Goal: Navigation & Orientation: Understand site structure

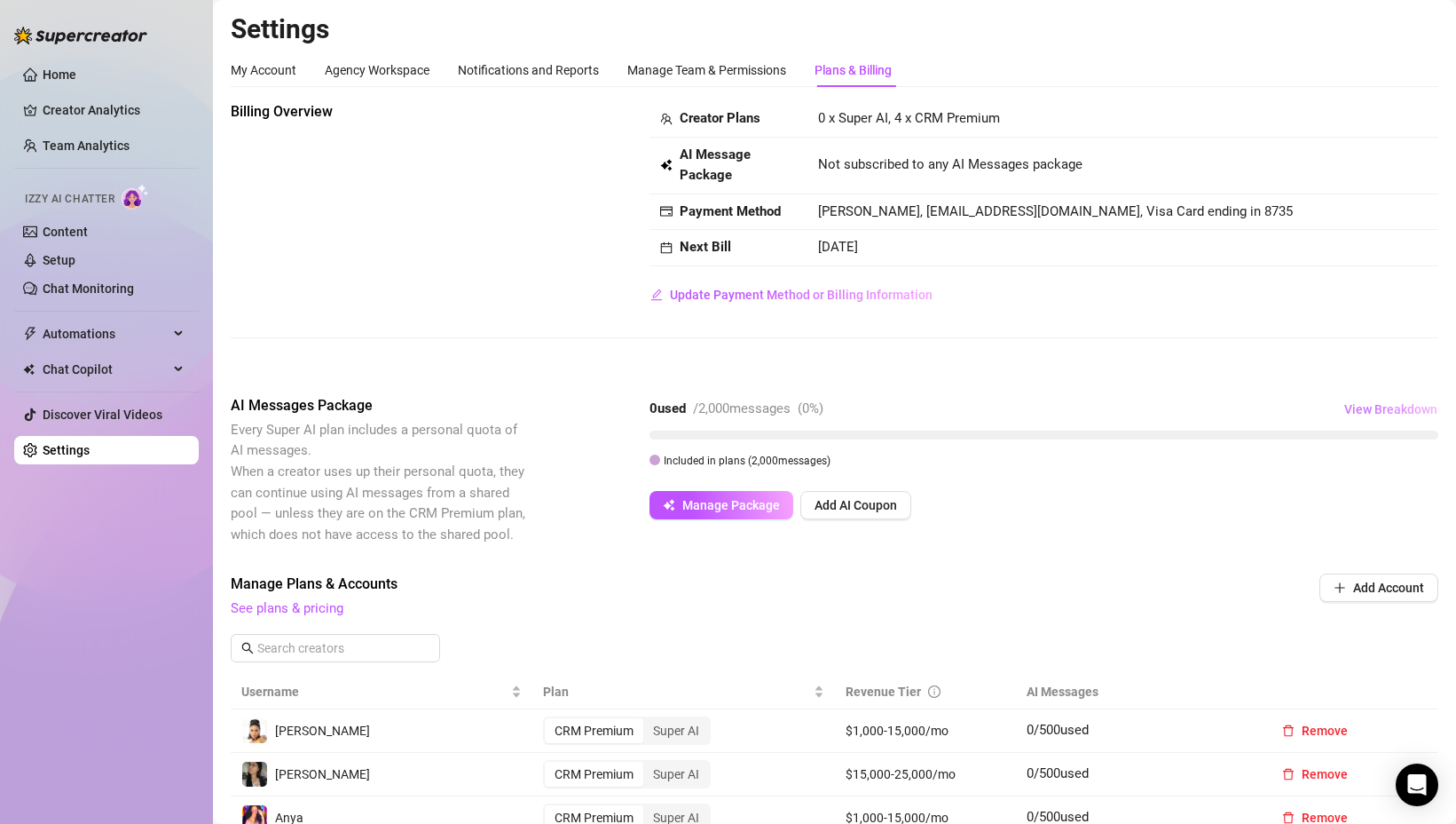
click at [1395, 402] on span "View Breakdown" at bounding box center [1391, 409] width 93 height 14
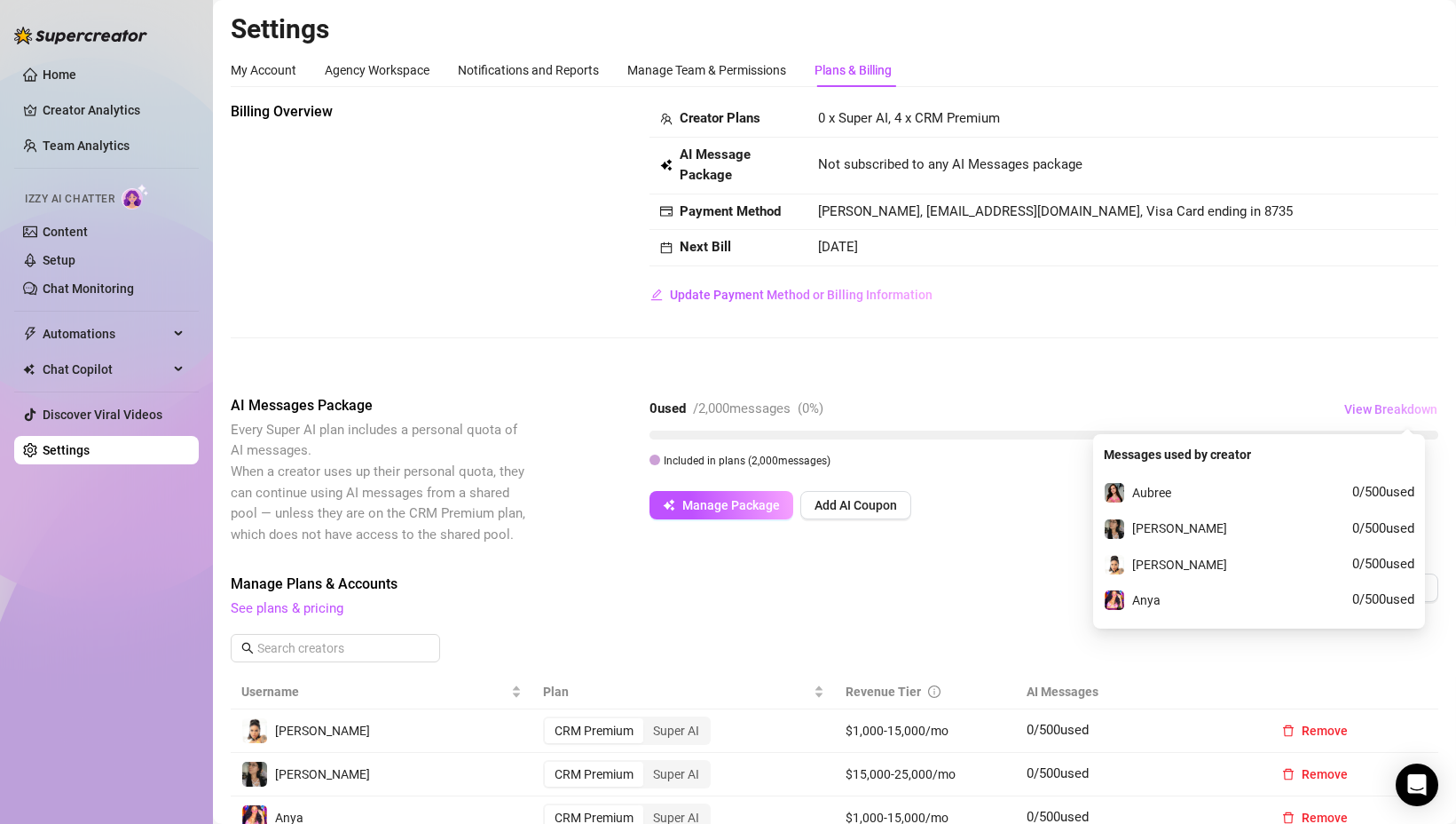
click at [1378, 411] on span "View Breakdown" at bounding box center [1391, 409] width 93 height 14
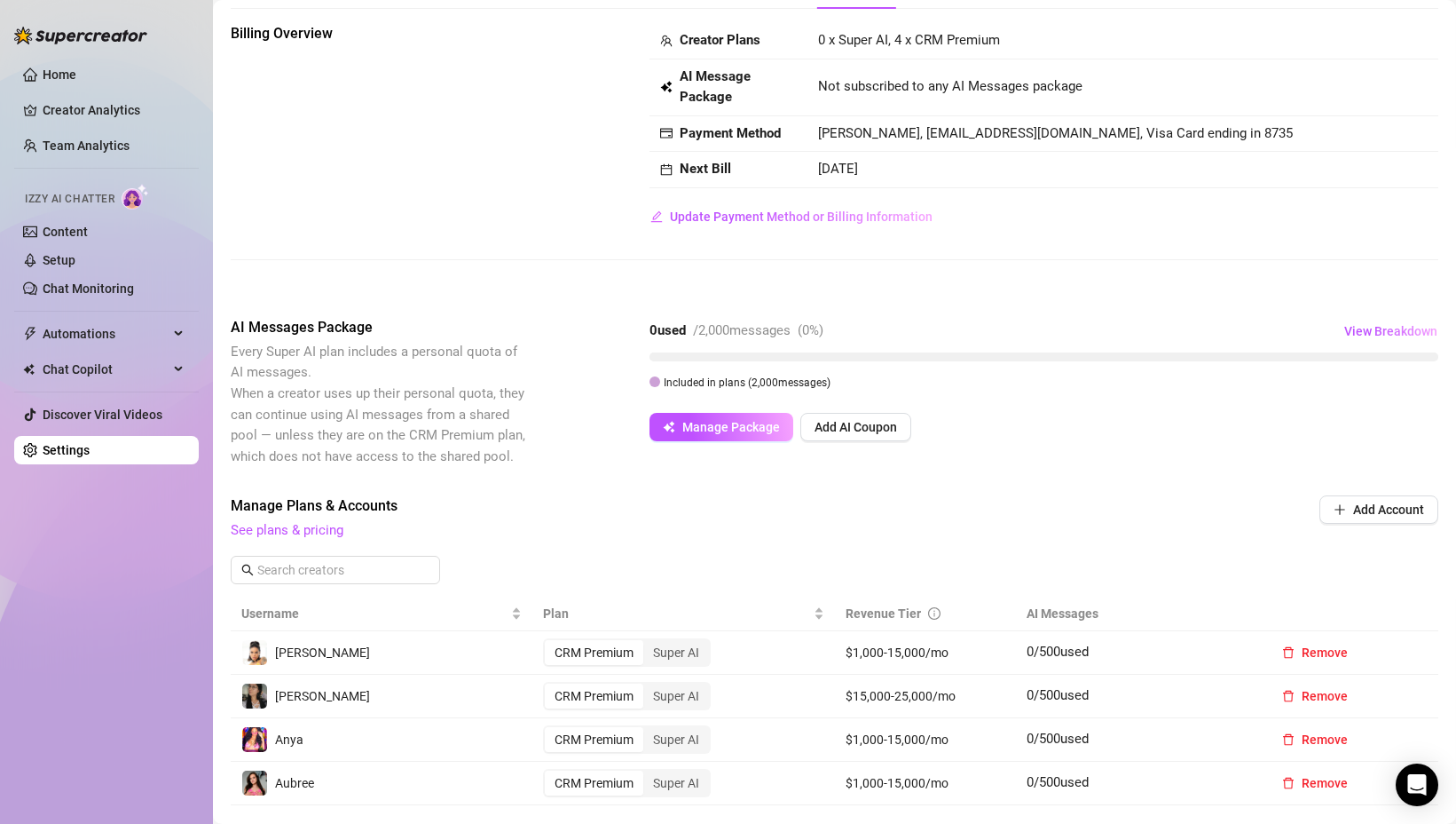
scroll to position [142, 0]
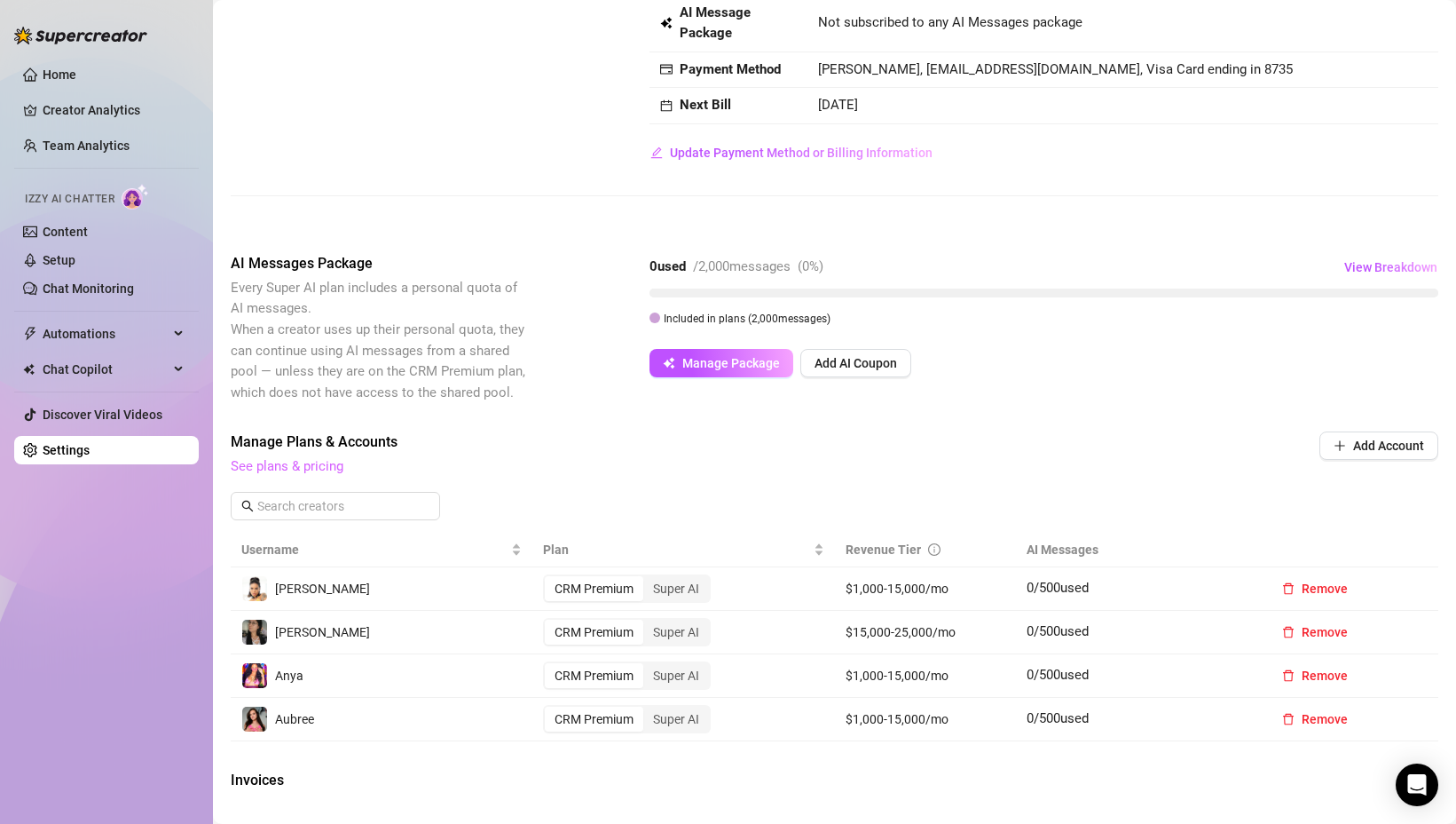
click at [293, 472] on link "See plans & pricing" at bounding box center [287, 466] width 112 height 16
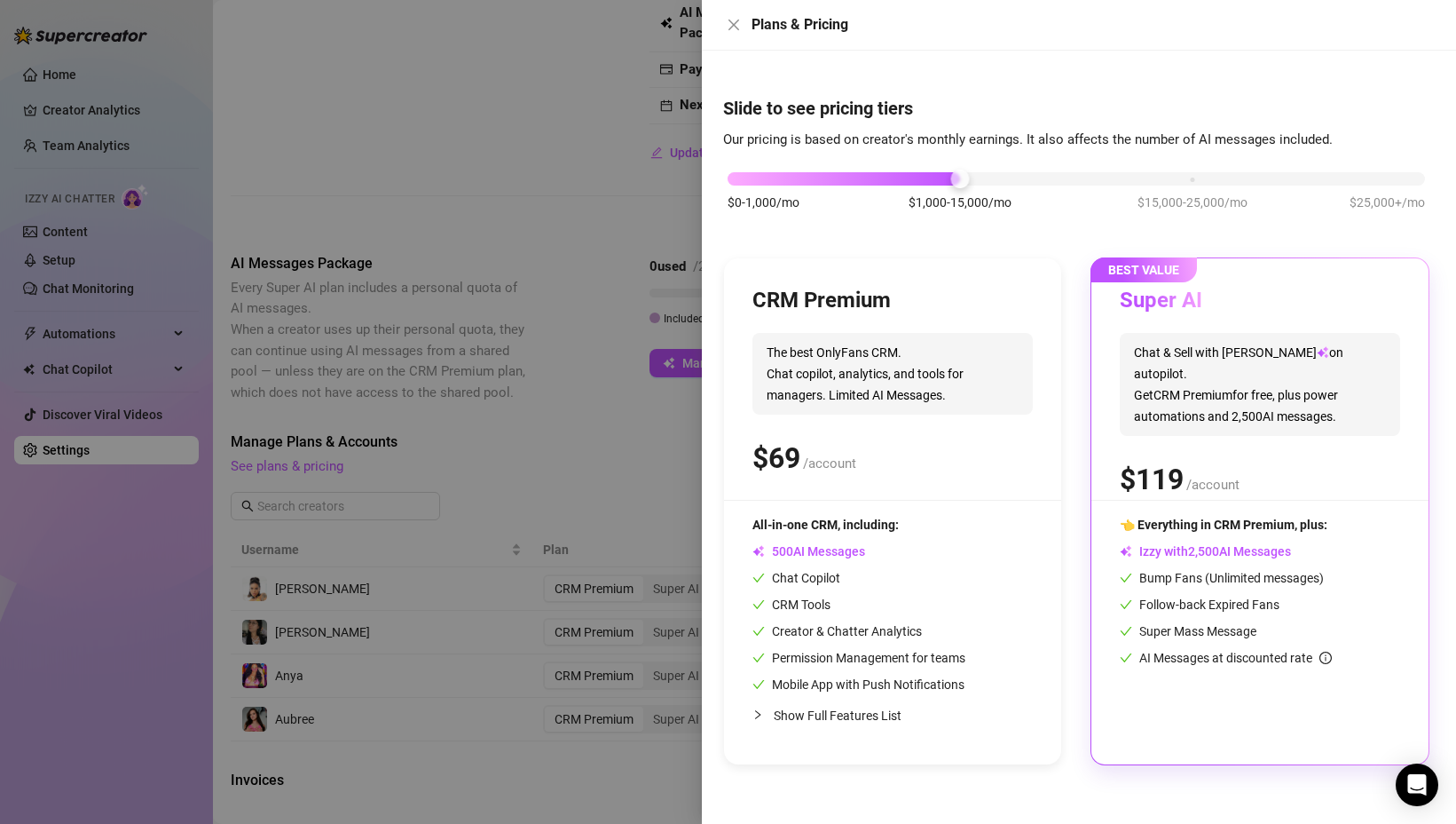
click at [548, 242] on div at bounding box center [728, 412] width 1456 height 824
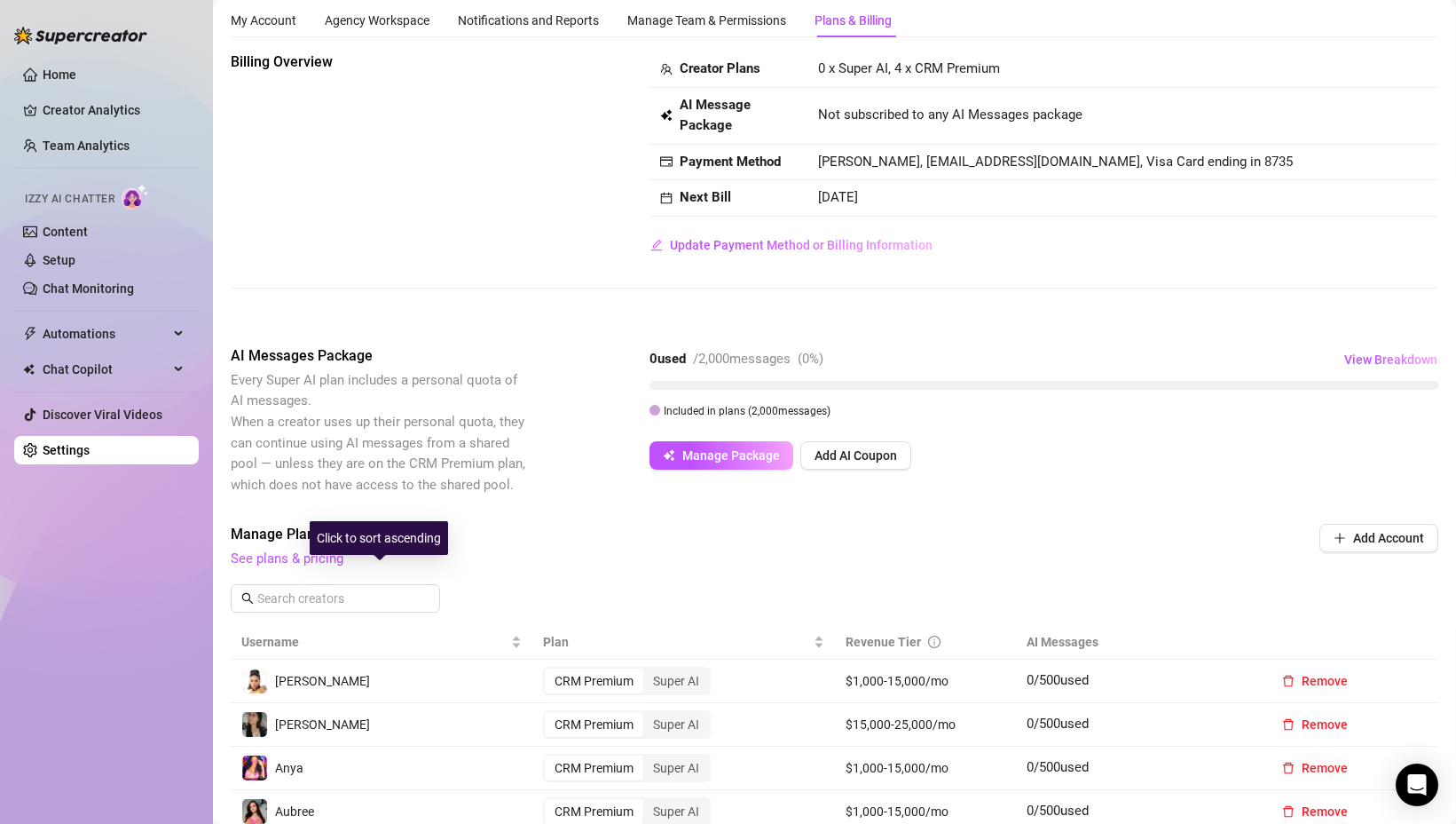
scroll to position [0, 0]
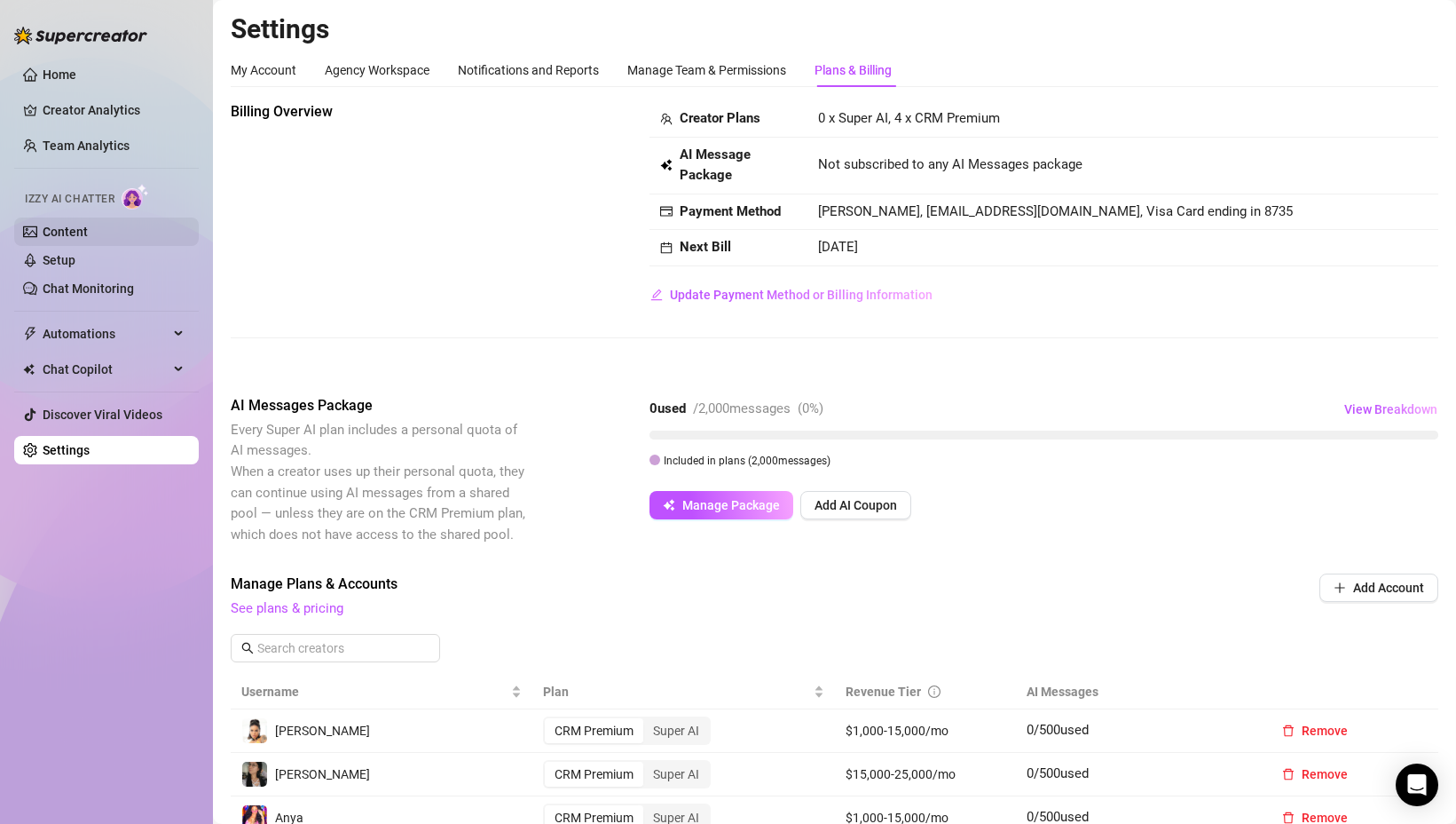
click at [88, 229] on link "Content" at bounding box center [65, 232] width 45 height 14
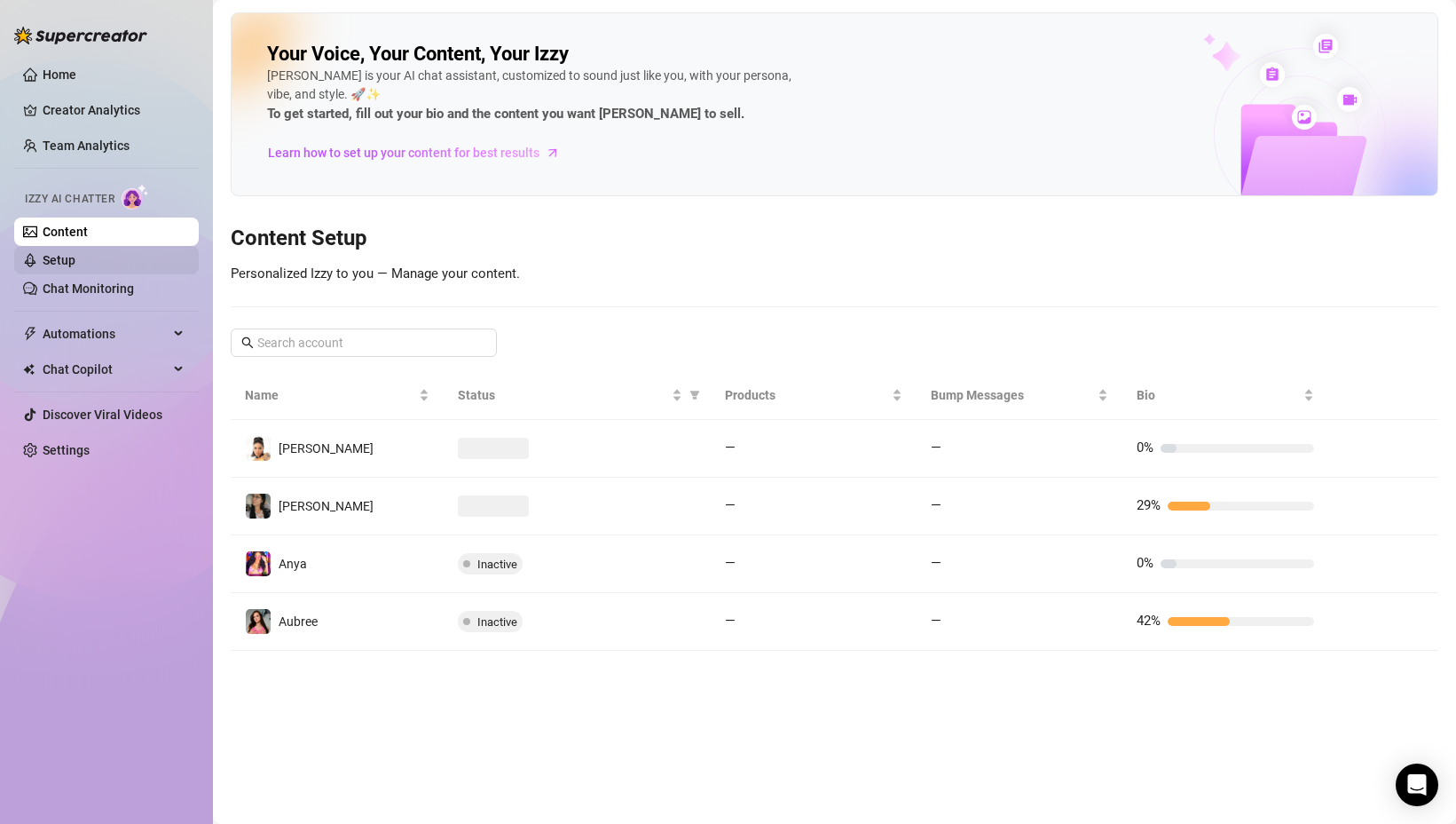
click at [75, 260] on link "Setup" at bounding box center [58, 261] width 33 height 14
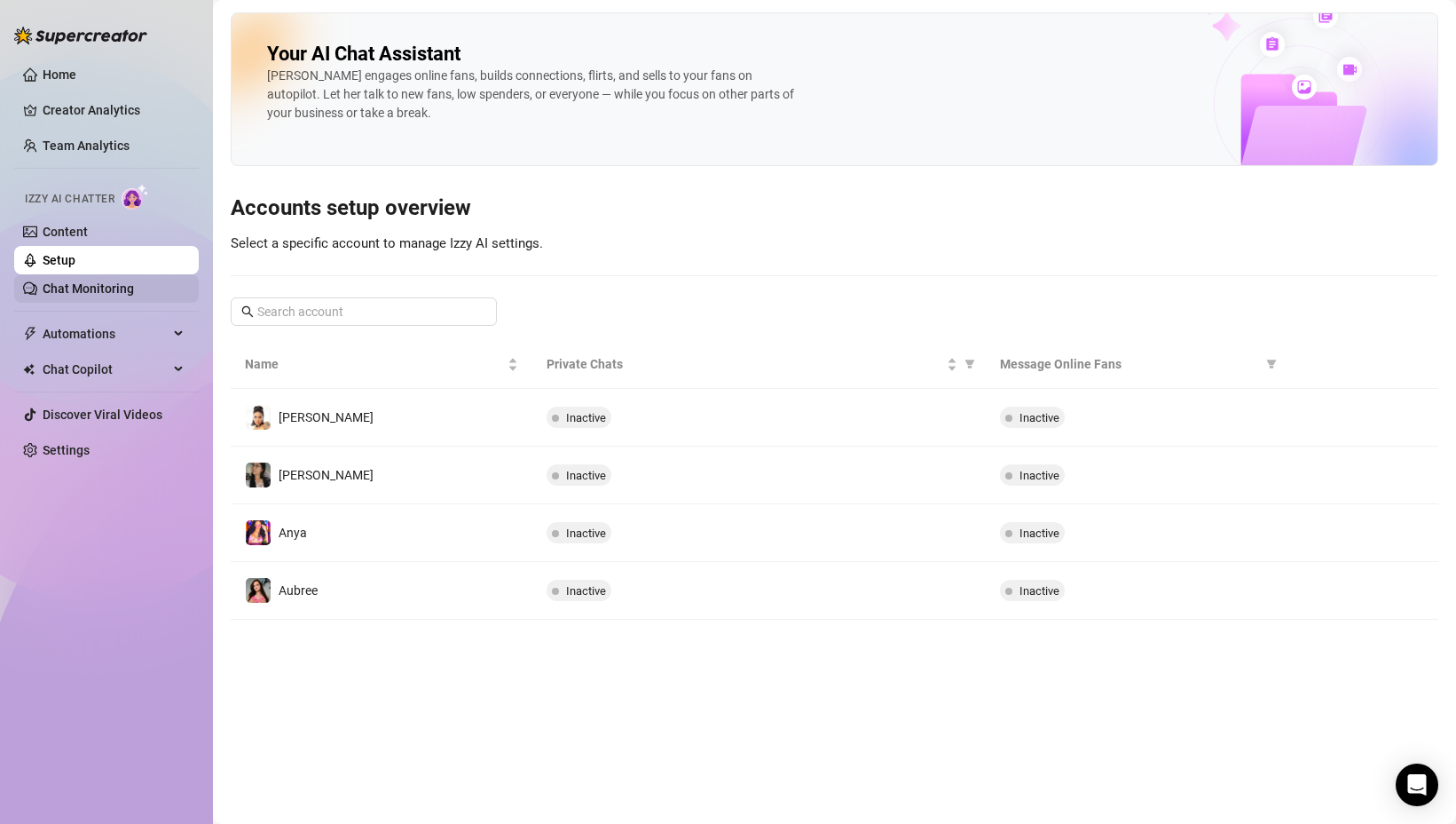
click at [80, 285] on link "Chat Monitoring" at bounding box center [88, 288] width 92 height 14
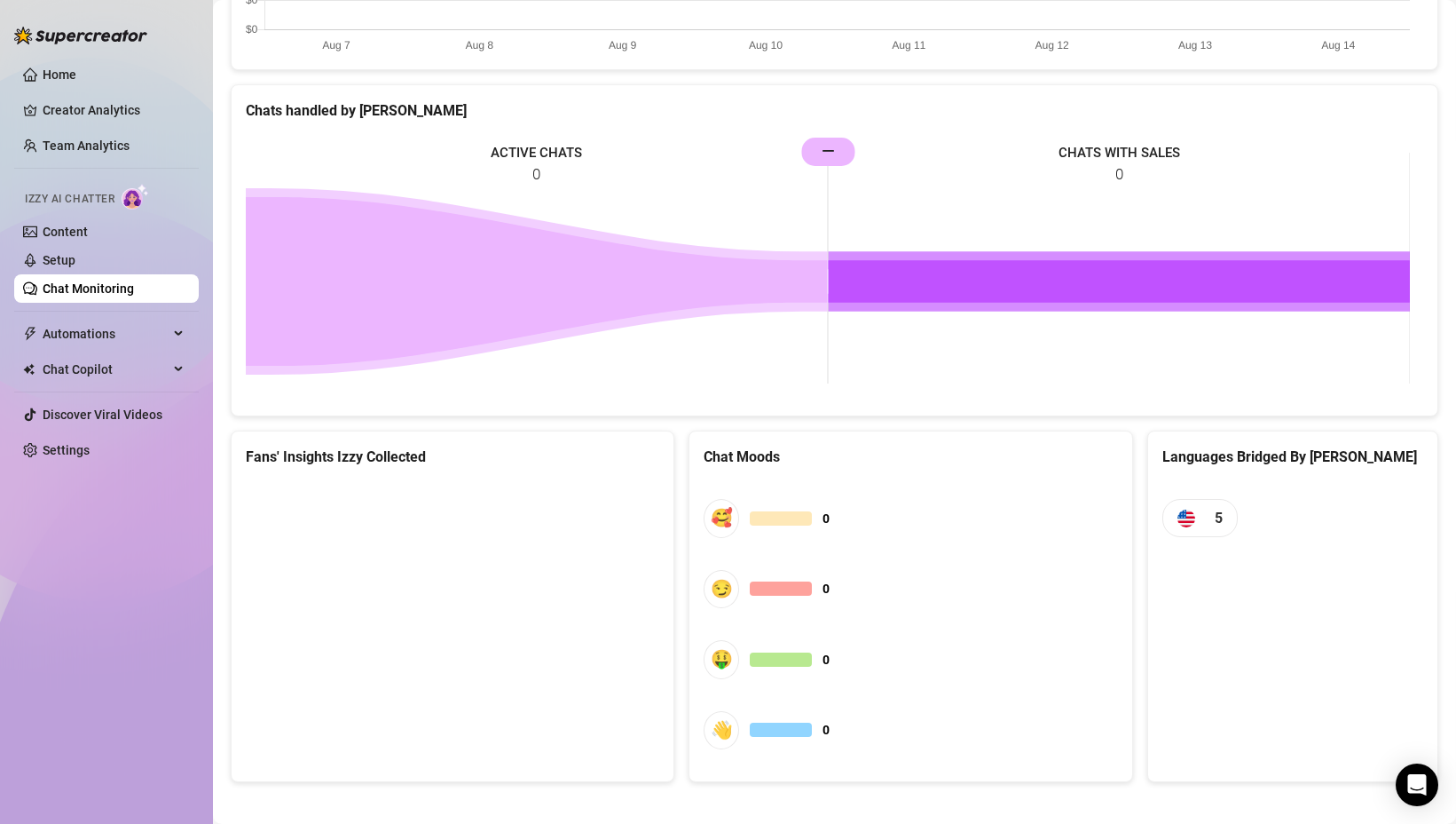
scroll to position [773, 0]
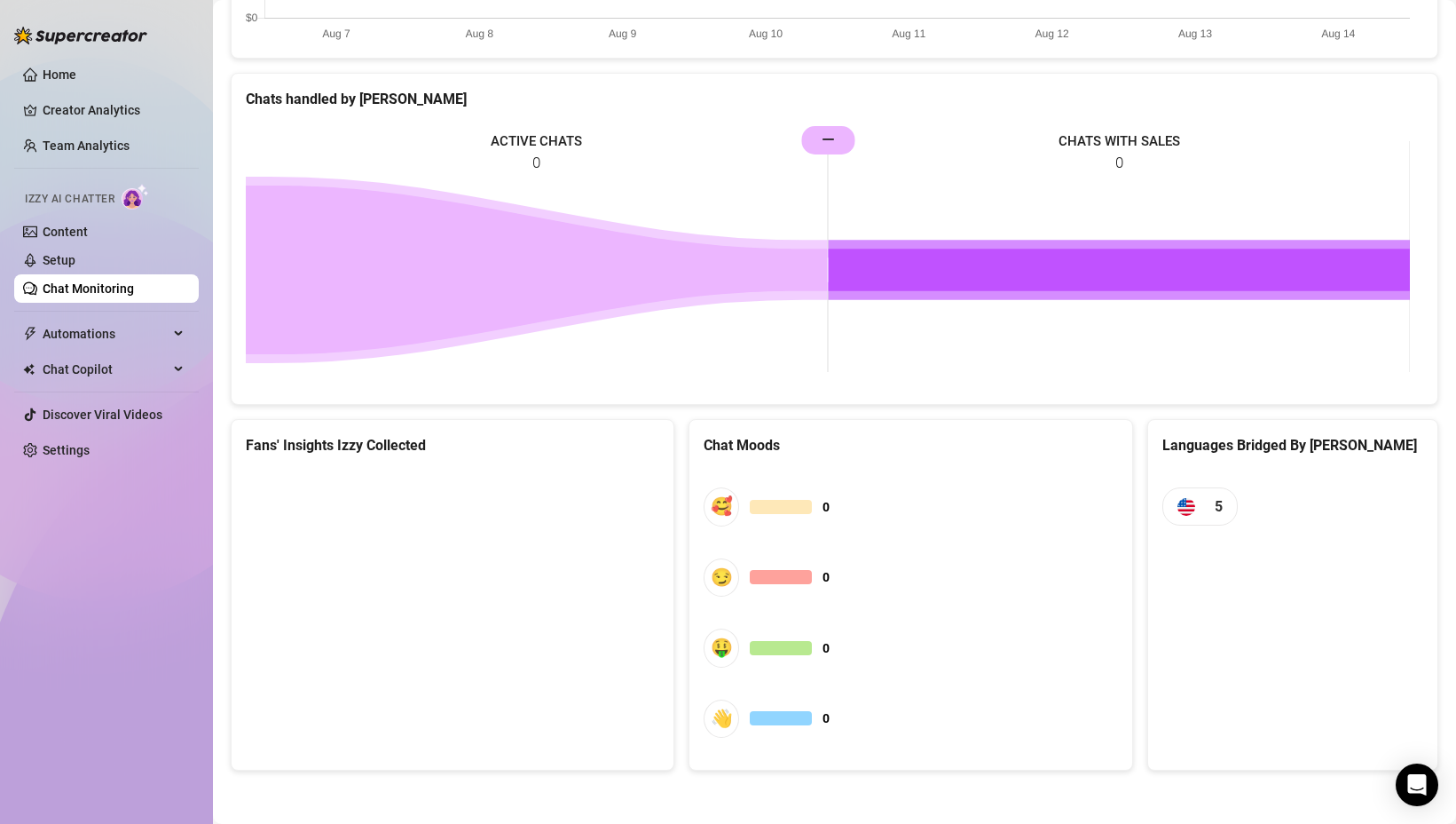
click at [525, 631] on canvas at bounding box center [450, 603] width 409 height 266
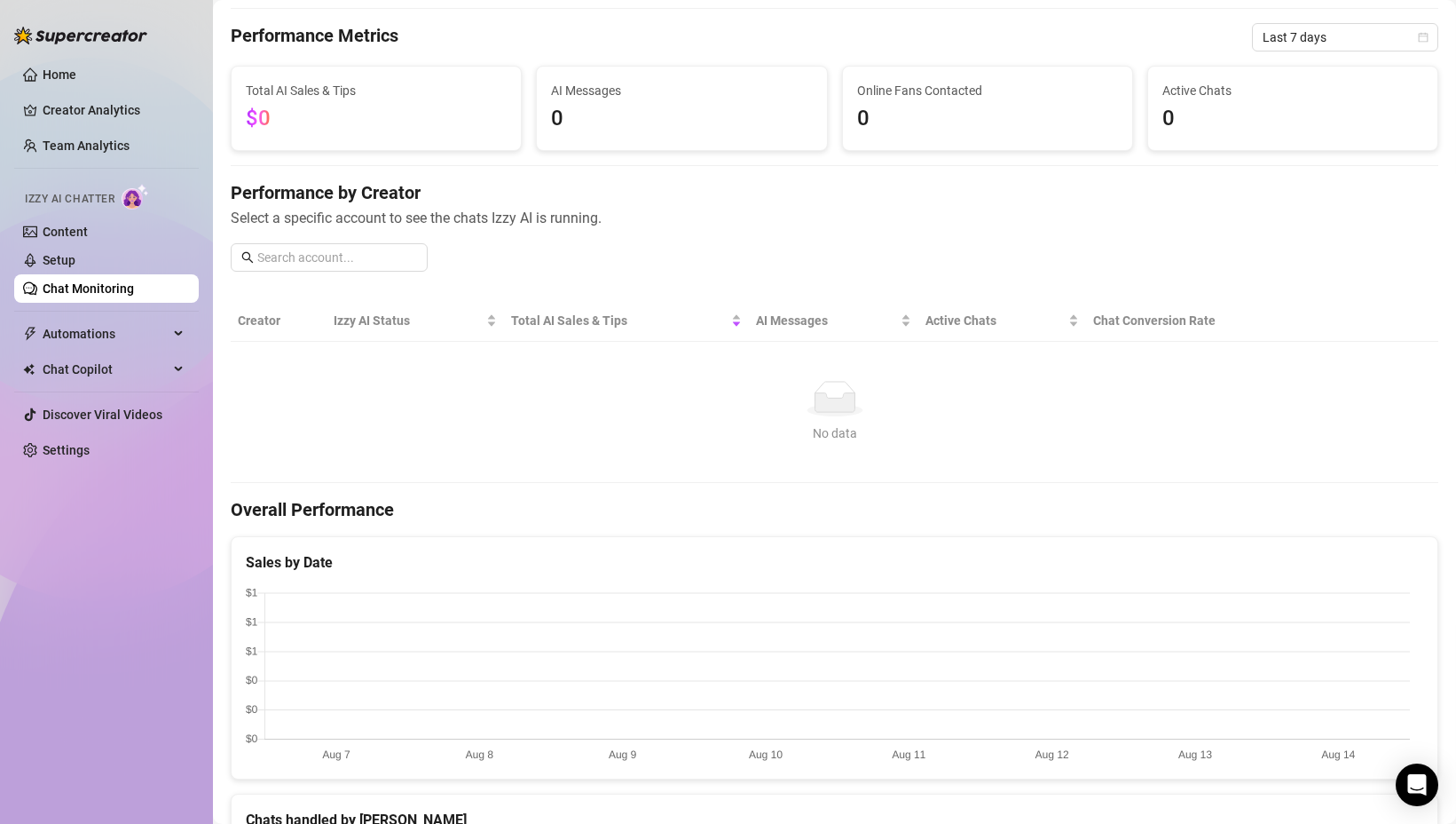
scroll to position [0, 0]
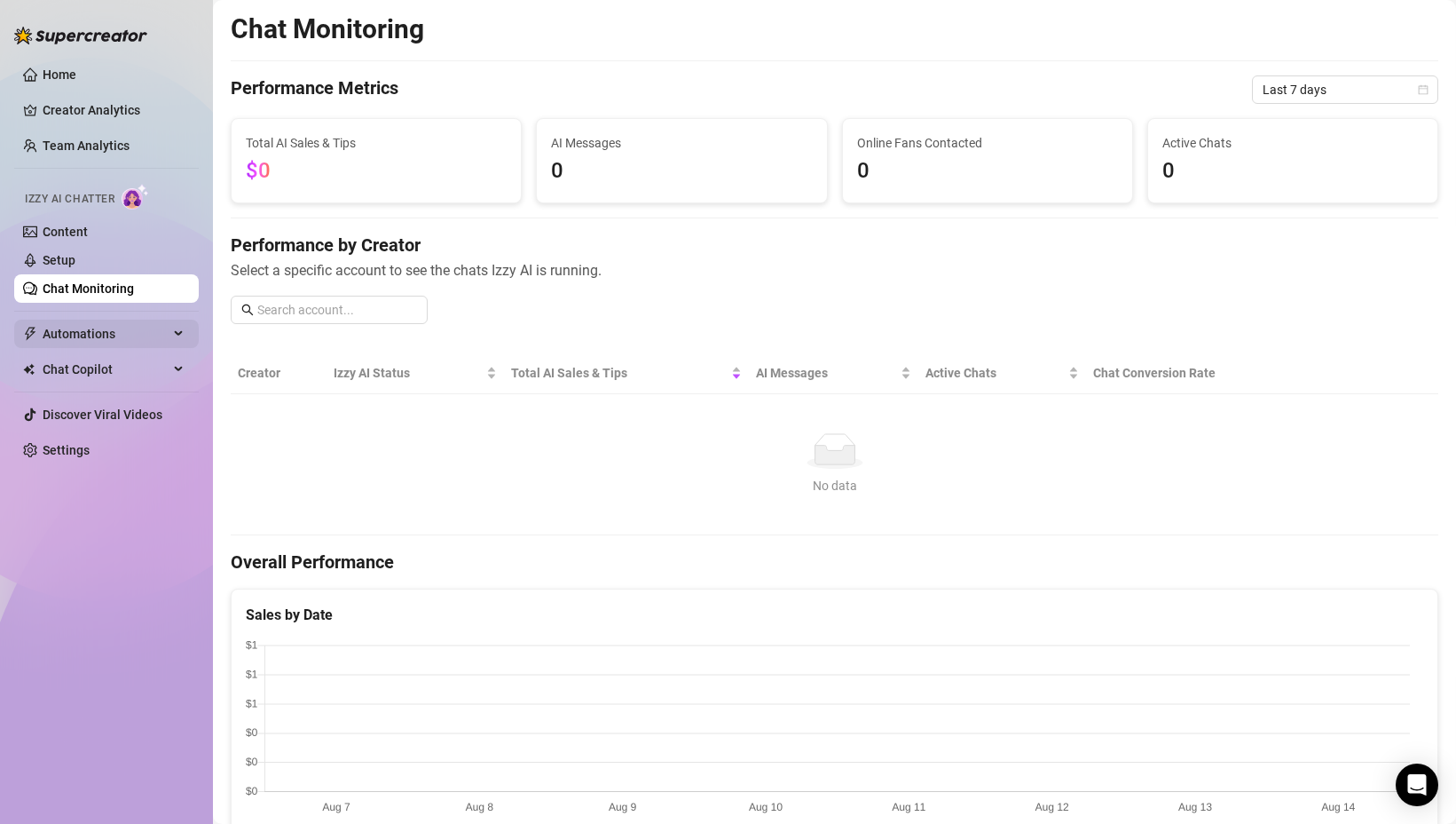
click at [110, 337] on span "Automations" at bounding box center [105, 334] width 126 height 29
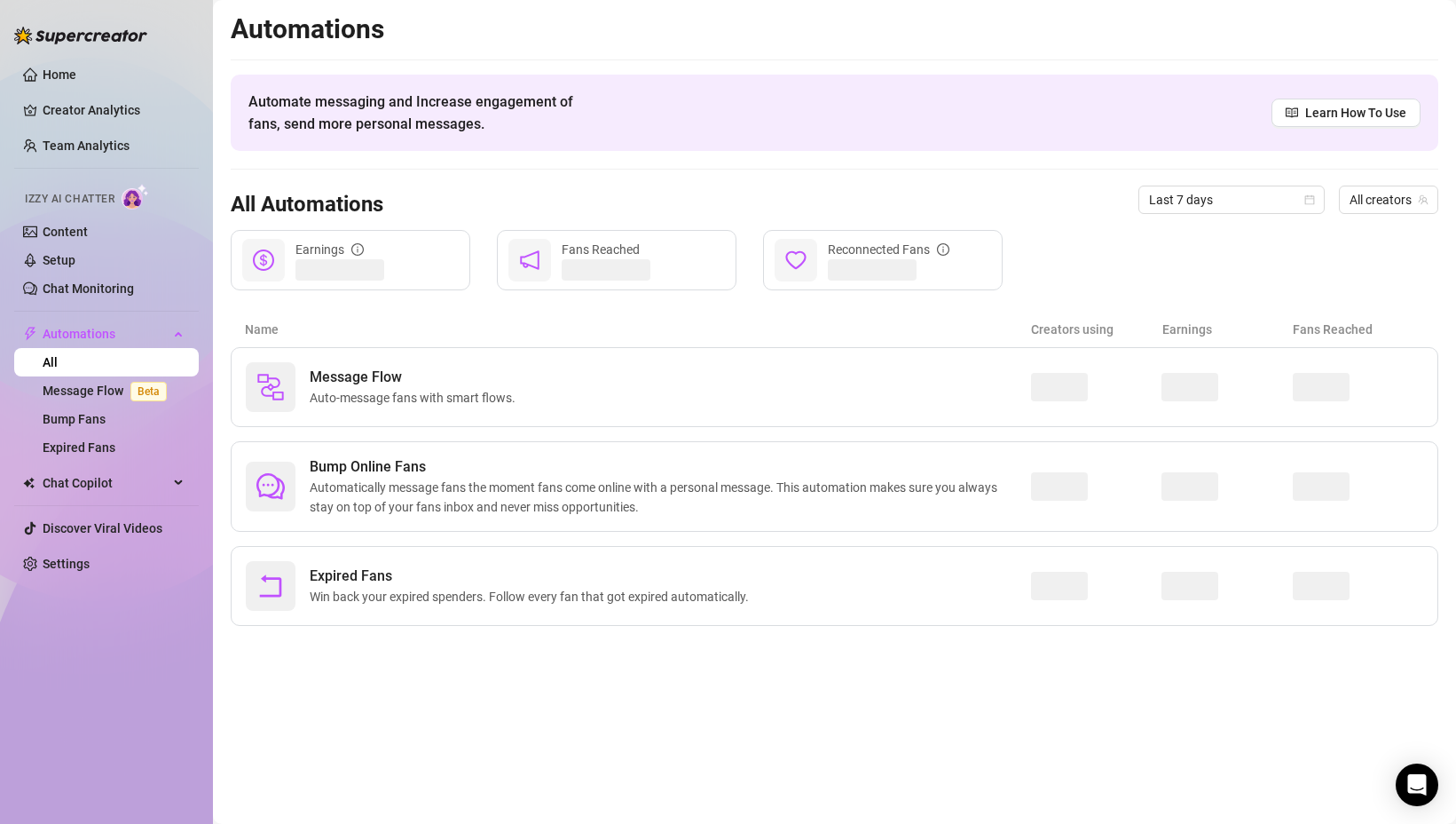
click at [57, 355] on link "All" at bounding box center [49, 362] width 15 height 14
click at [100, 341] on span "Automations" at bounding box center [105, 334] width 126 height 29
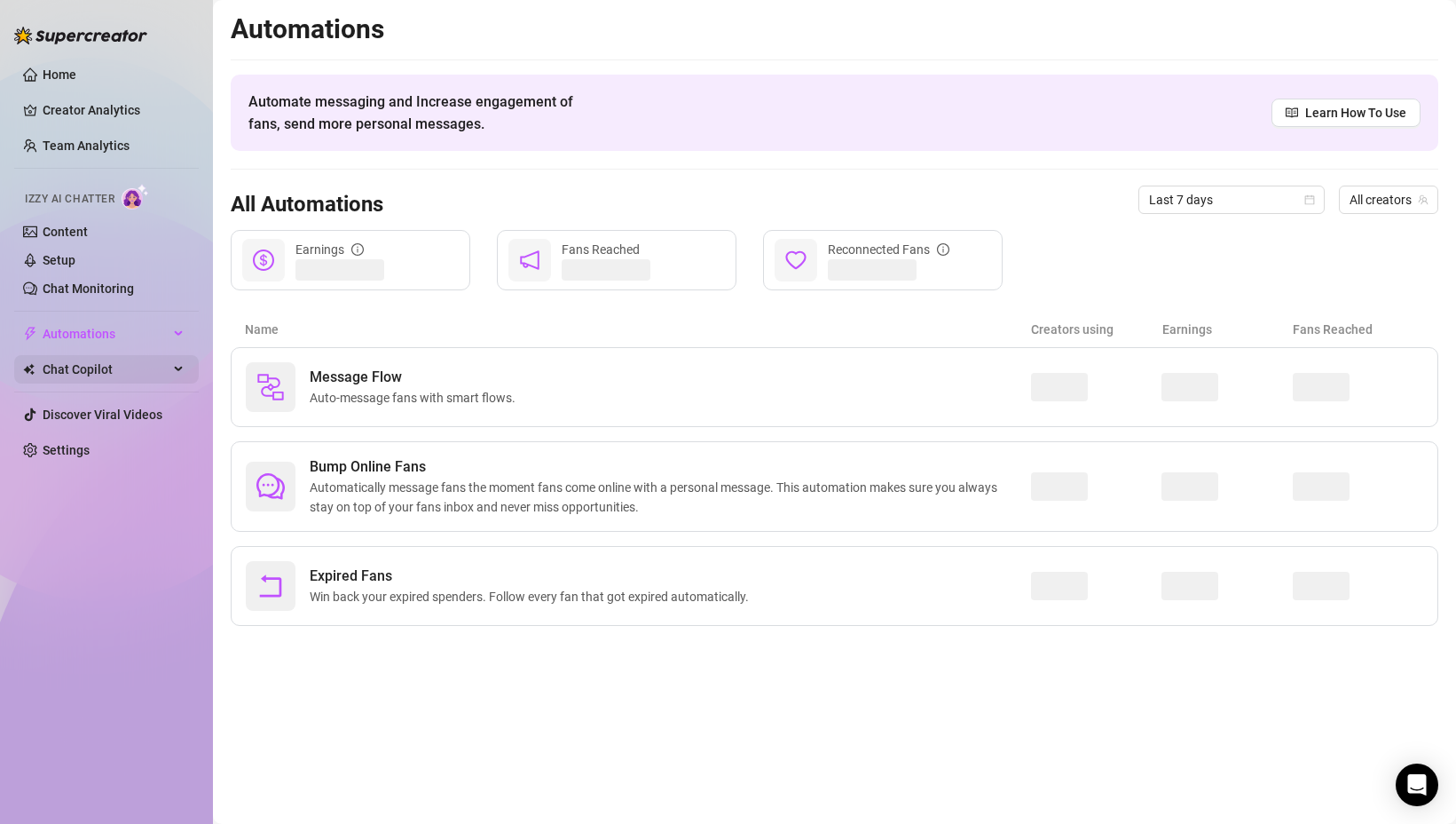
click at [95, 363] on span "Chat Copilot" at bounding box center [105, 369] width 126 height 29
